Goal: Task Accomplishment & Management: Manage account settings

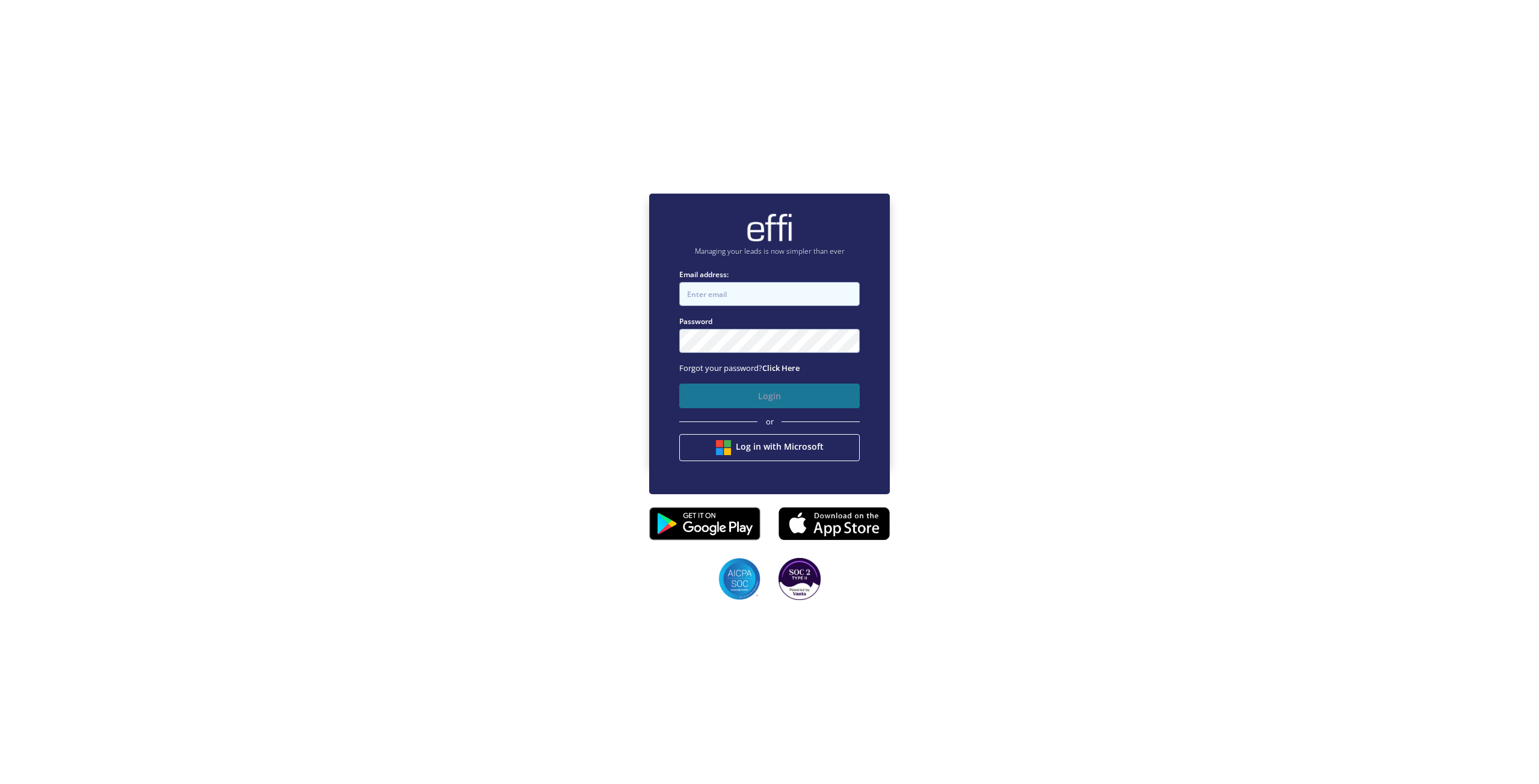
type input "[PERSON_NAME][EMAIL_ADDRESS][DOMAIN_NAME]"
click at [816, 400] on button "Login" at bounding box center [770, 395] width 180 height 25
